Goal: Navigation & Orientation: Find specific page/section

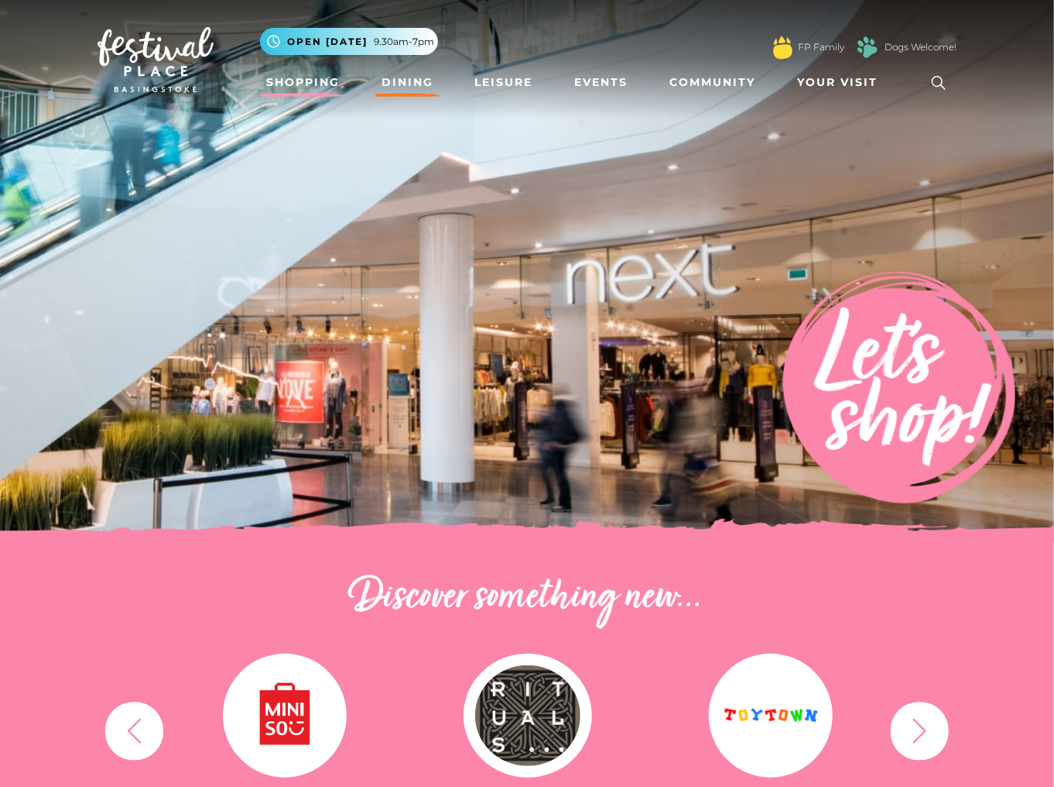
click at [403, 74] on link "Dining" at bounding box center [407, 82] width 64 height 29
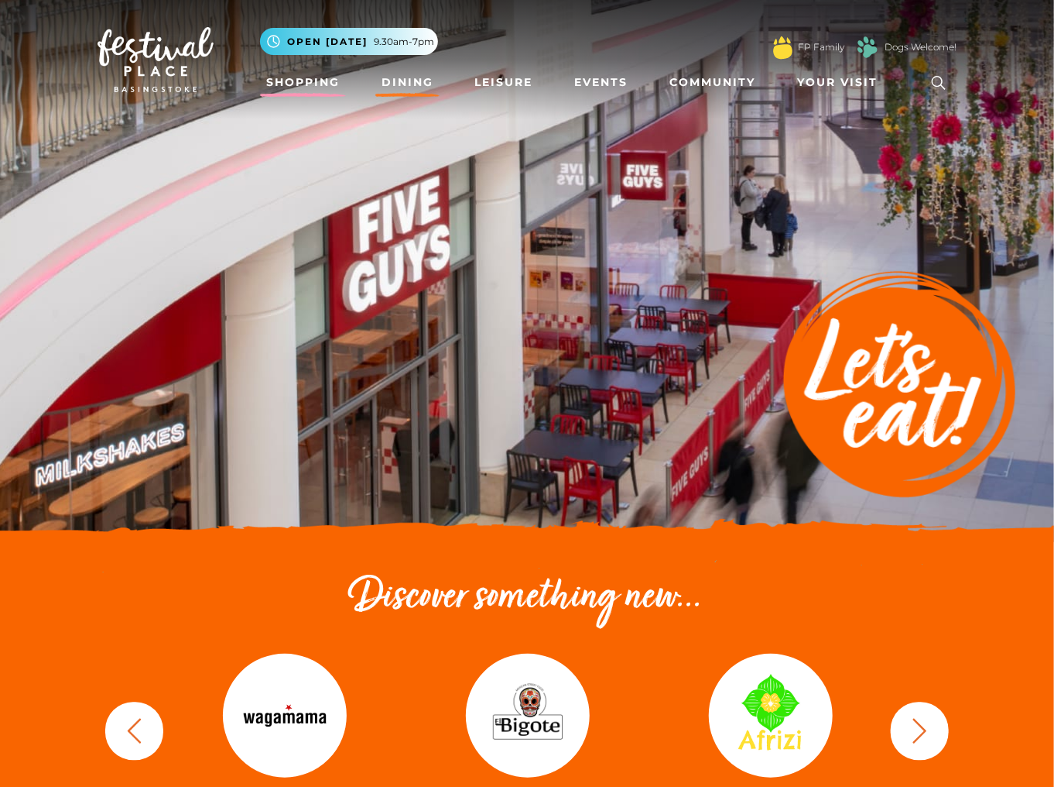
click at [310, 81] on link "Shopping" at bounding box center [303, 82] width 86 height 29
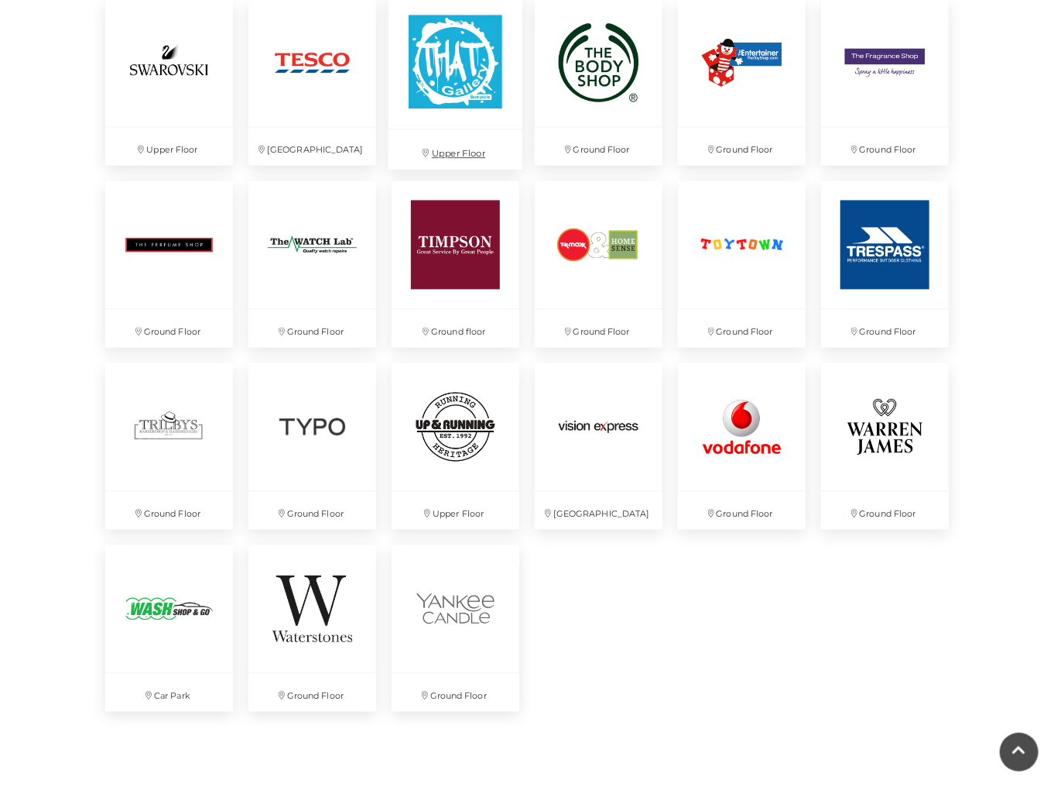
scroll to position [3902, 0]
